Goal: Transaction & Acquisition: Purchase product/service

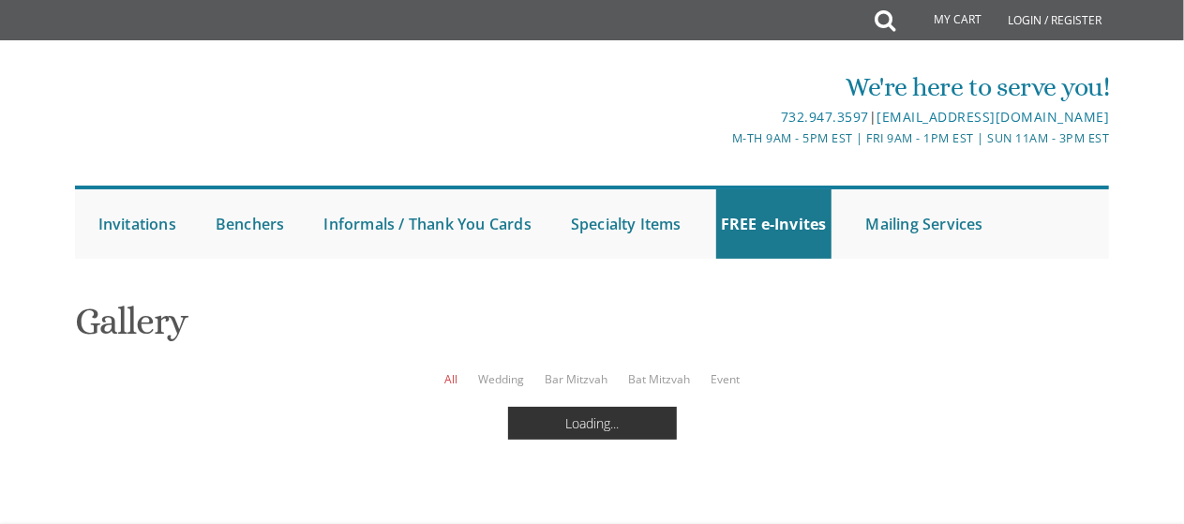
click at [1, 259] on div "We're here to serve you! 732.947.3597 | [EMAIL_ADDRESS][DOMAIN_NAME] M-Th 9am -…" at bounding box center [592, 159] width 1184 height 218
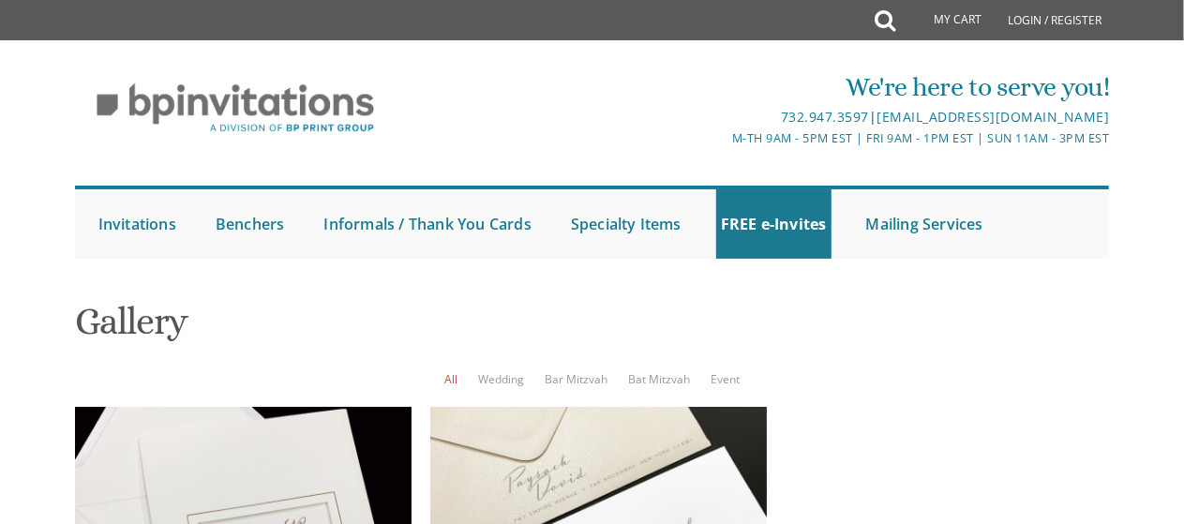
click at [0, 77] on div "We're here to serve you! 732.947.3597 | [EMAIL_ADDRESS][DOMAIN_NAME] M-Th 9am -…" at bounding box center [592, 159] width 1184 height 218
click at [960, 255] on link "Mailing Services" at bounding box center [925, 223] width 127 height 69
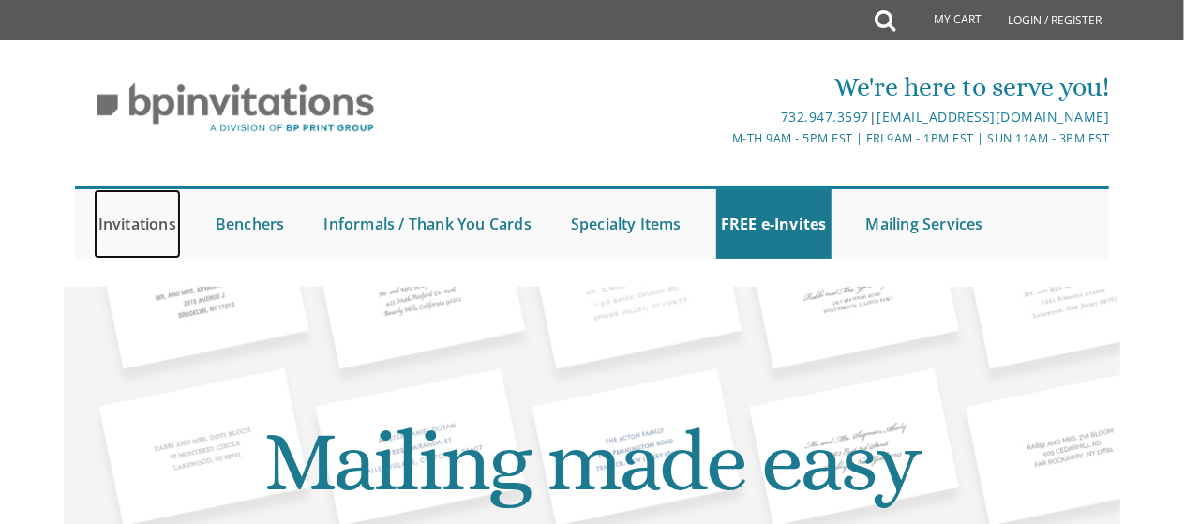
click at [129, 221] on link "Invitations" at bounding box center [137, 223] width 87 height 69
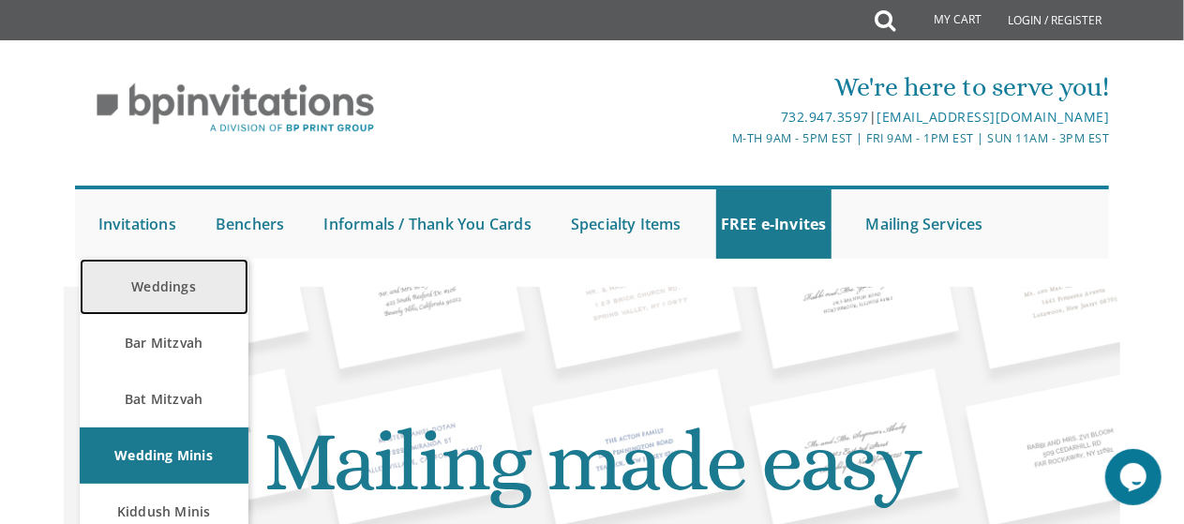
click at [155, 291] on link "Weddings" at bounding box center [164, 287] width 169 height 56
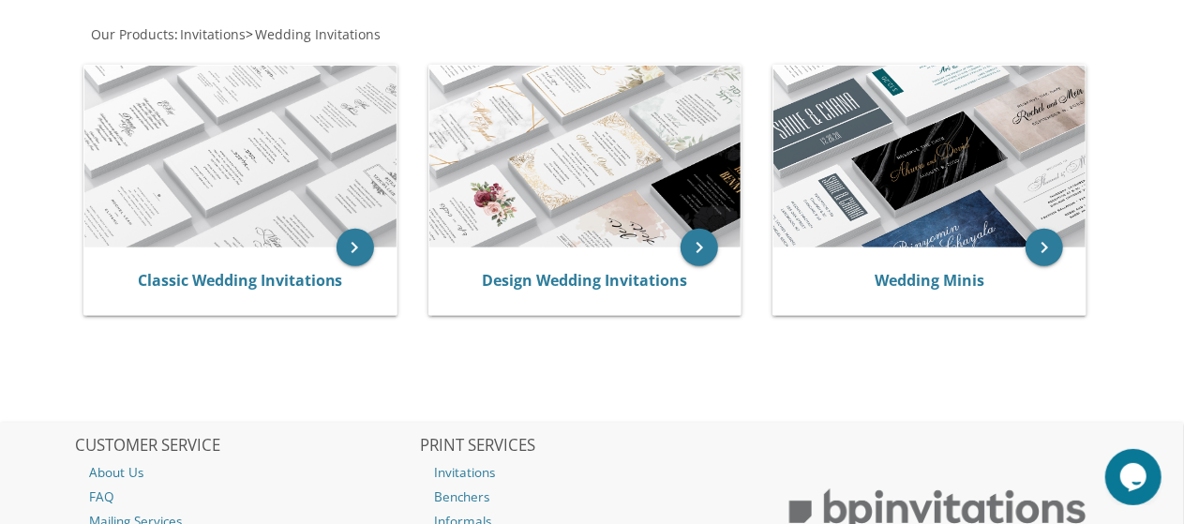
scroll to position [362, 0]
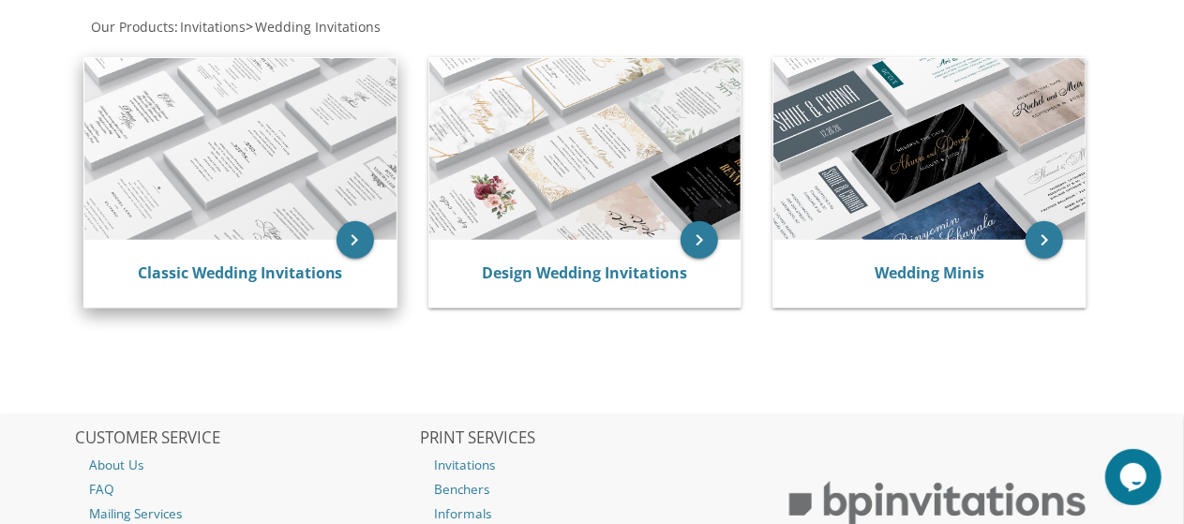
click at [257, 170] on img at bounding box center [240, 149] width 312 height 182
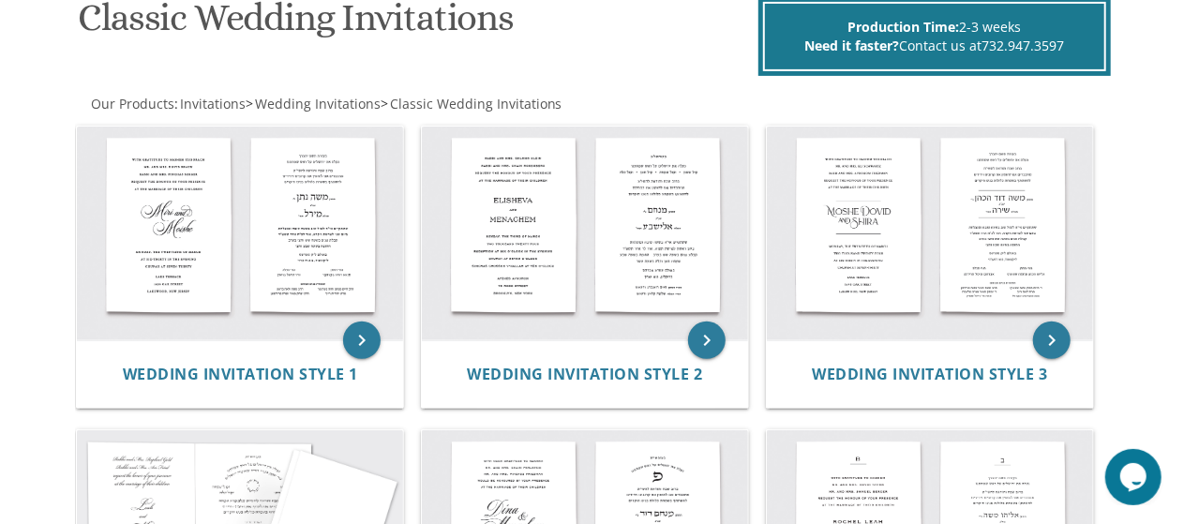
scroll to position [312, 0]
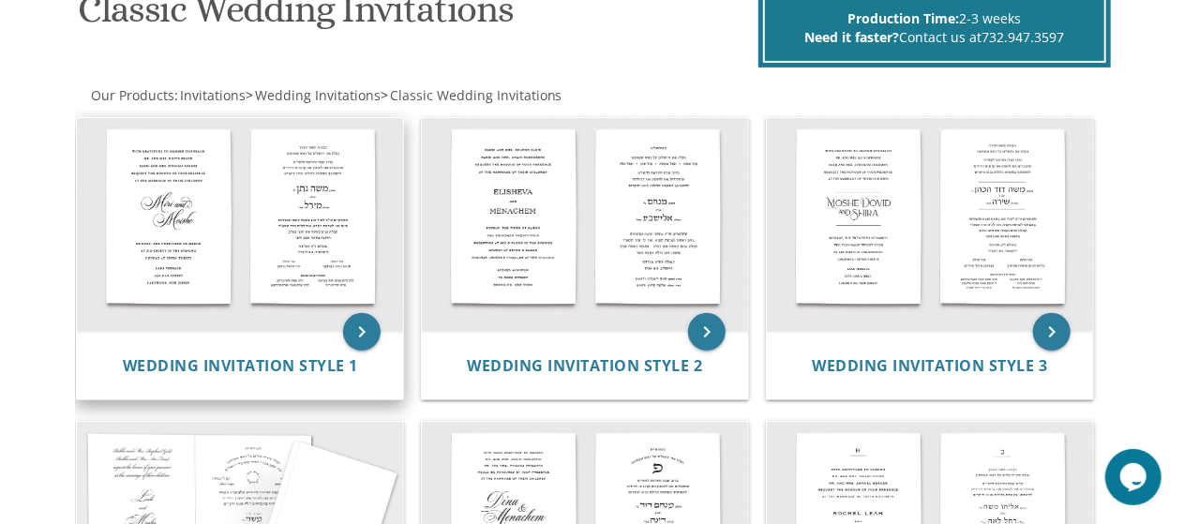
click at [265, 238] on img at bounding box center [240, 225] width 326 height 215
click at [234, 229] on img at bounding box center [240, 225] width 326 height 215
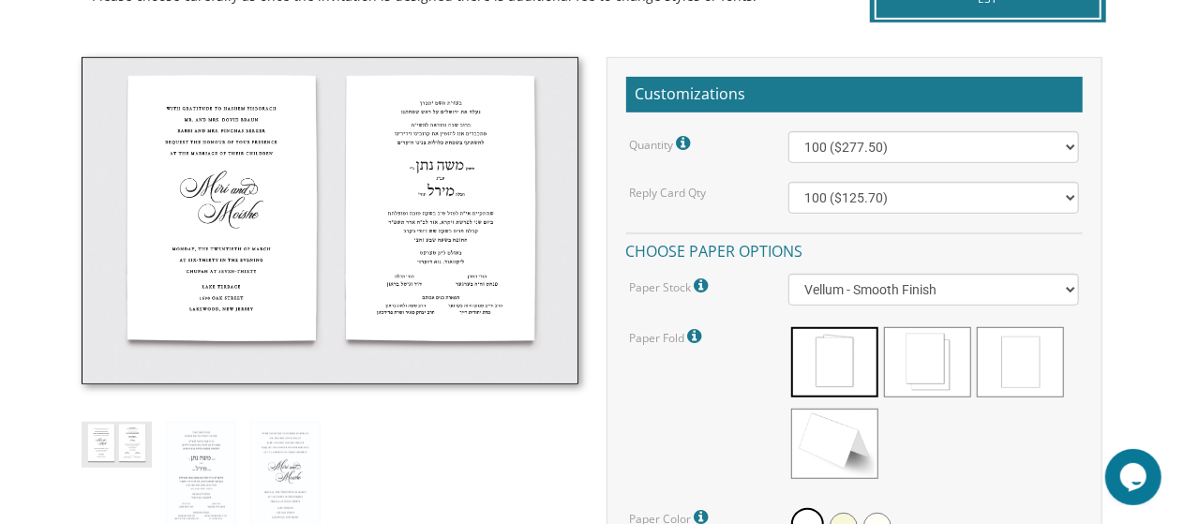
scroll to position [505, 0]
